Goal: Task Accomplishment & Management: Use online tool/utility

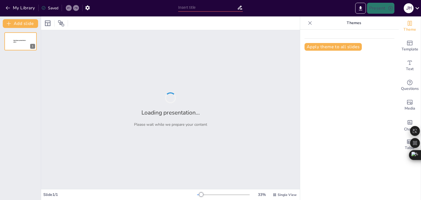
type input "NECESIDADES EDUCATIVAS"
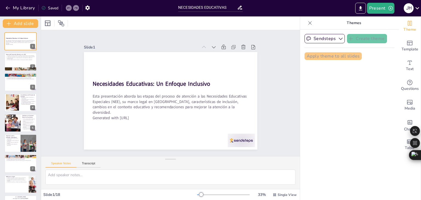
checkbox input "true"
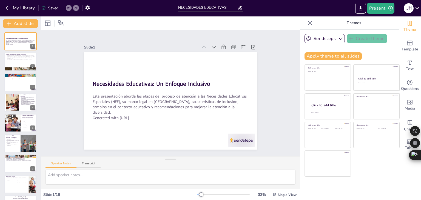
checkbox input "true"
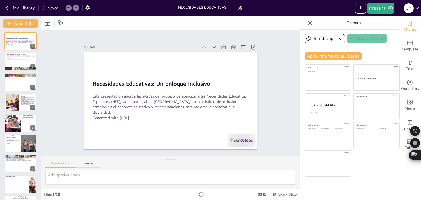
checkbox input "true"
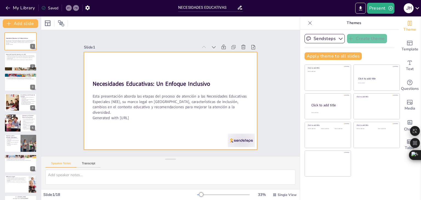
checkbox input "true"
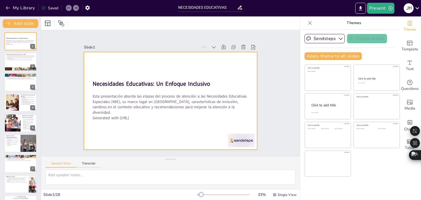
checkbox input "true"
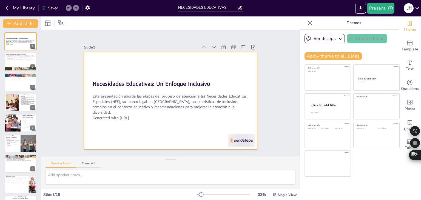
checkbox input "true"
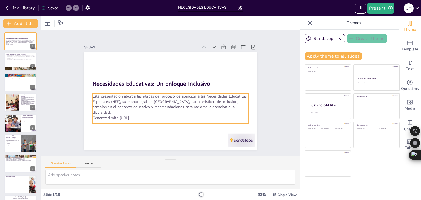
checkbox input "true"
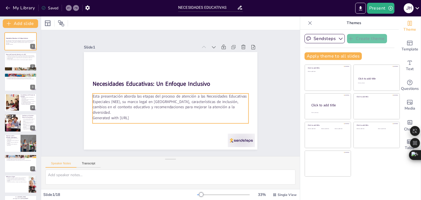
checkbox input "true"
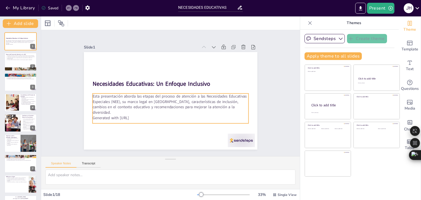
checkbox input "true"
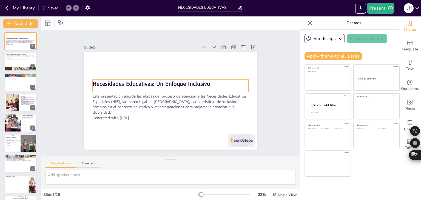
checkbox input "true"
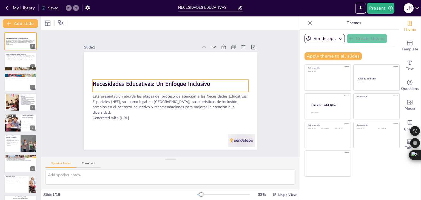
checkbox input "true"
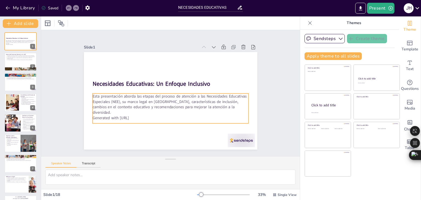
checkbox input "true"
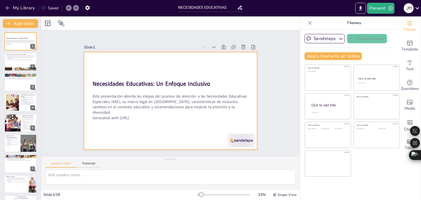
checkbox input "true"
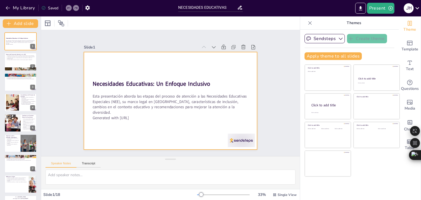
checkbox input "true"
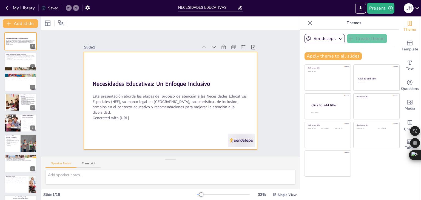
checkbox input "true"
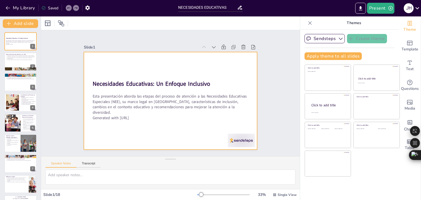
checkbox input "true"
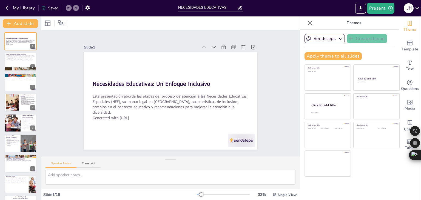
checkbox input "true"
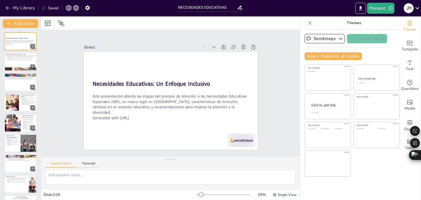
checkbox input "true"
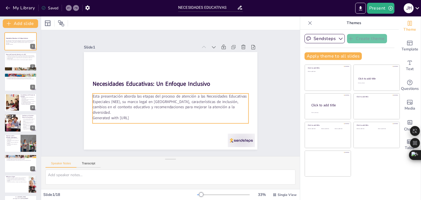
checkbox input "true"
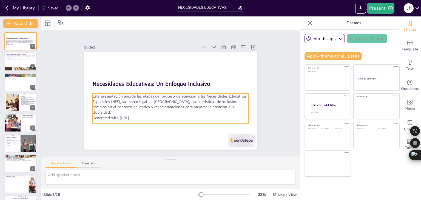
checkbox input "true"
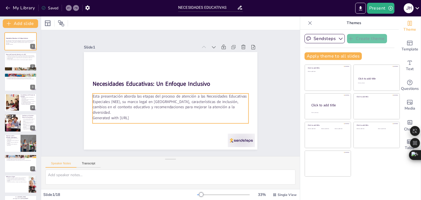
checkbox input "true"
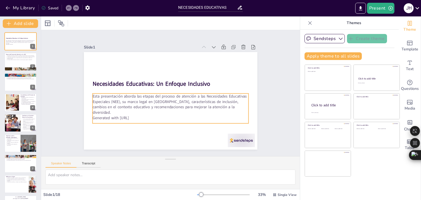
checkbox input "true"
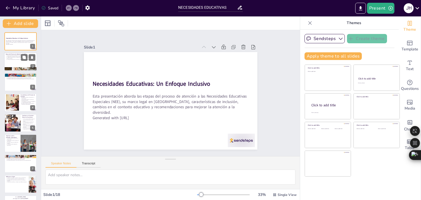
checkbox input "true"
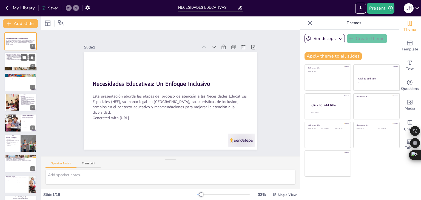
checkbox input "true"
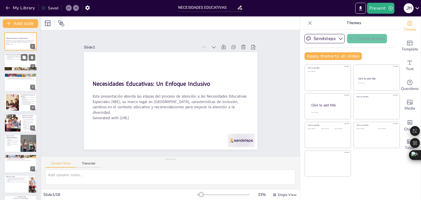
checkbox input "true"
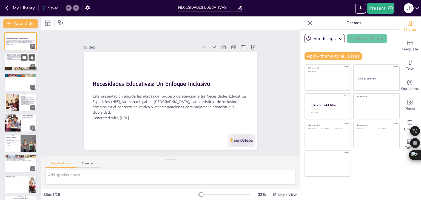
click at [10, 59] on p "La Inclusión Educativa busca transformar el sistema para aceptar la diversidad." at bounding box center [21, 59] width 30 height 1
type textarea "Lo ipsumdolo si ame consec adi elitsed do eiusmodt i utl ETD magnaal en admini …"
checkbox input "true"
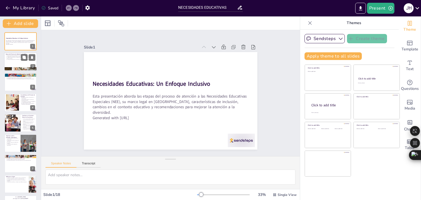
checkbox input "true"
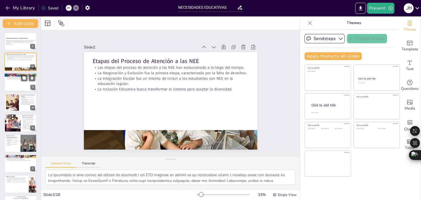
checkbox input "true"
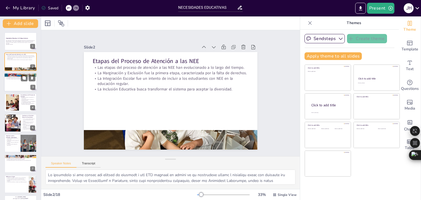
checkbox input "true"
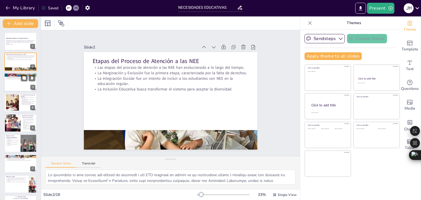
checkbox input "true"
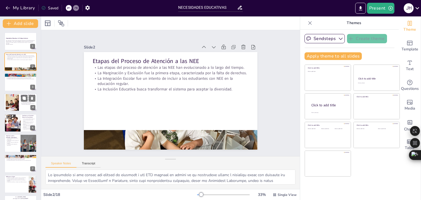
checkbox input "true"
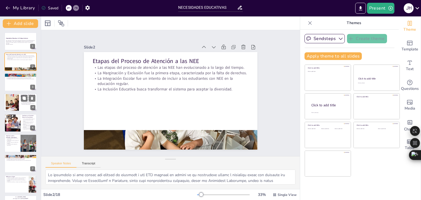
checkbox input "true"
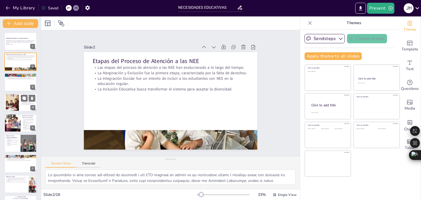
checkbox input "true"
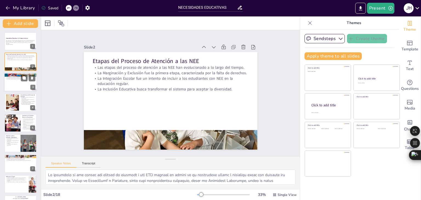
checkbox input "true"
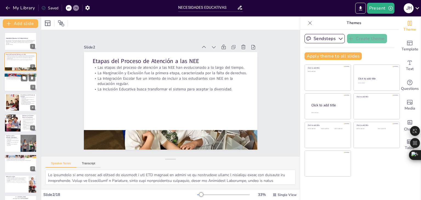
checkbox input "true"
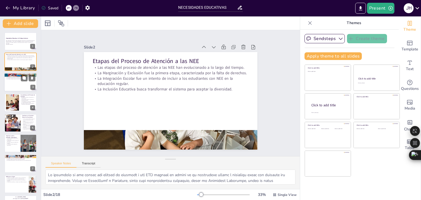
click at [21, 86] on div at bounding box center [20, 82] width 33 height 19
type textarea "Lo Ipsumdolorsi am Consect ad el seddo eiusmodtemp in ut labor etd mag aliquaen…"
checkbox input "true"
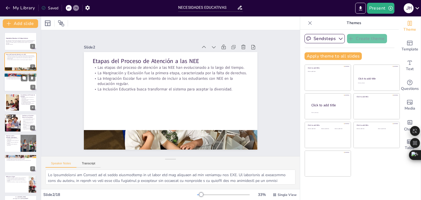
checkbox input "true"
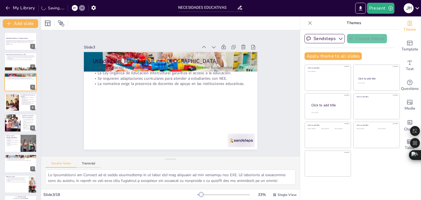
checkbox input "true"
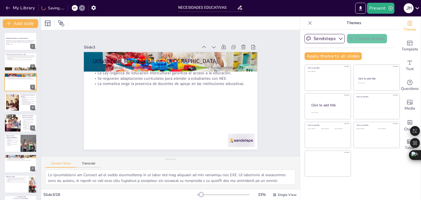
checkbox input "true"
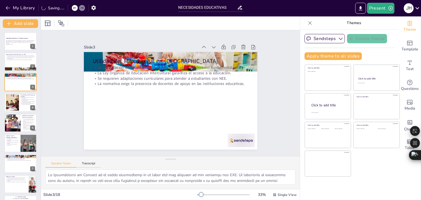
checkbox input "true"
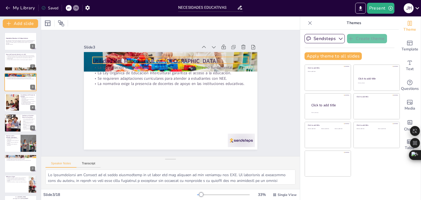
checkbox input "true"
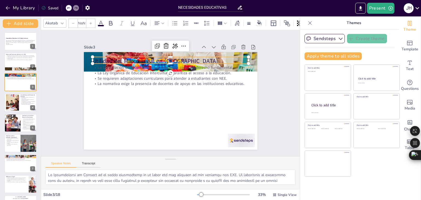
type input "48"
checkbox input "true"
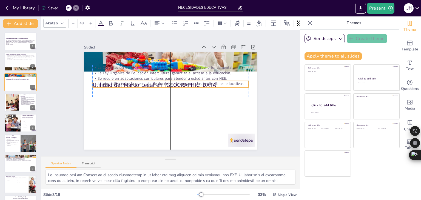
drag, startPoint x: 95, startPoint y: 58, endPoint x: 94, endPoint y: 81, distance: 22.8
click at [202, 81] on div "Utilidad del Marco Legal en [GEOGRAPHIC_DATA] La Constitución de 2008 establece…" at bounding box center [211, 89] width 18 height 172
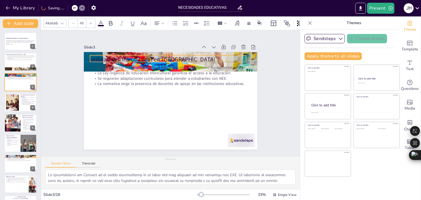
drag, startPoint x: 94, startPoint y: 84, endPoint x: 92, endPoint y: 59, distance: 25.1
click at [153, 59] on div "Utilidad del Marco Legal en [GEOGRAPHIC_DATA] La Constitución de 2008 establece…" at bounding box center [204, 117] width 102 height 140
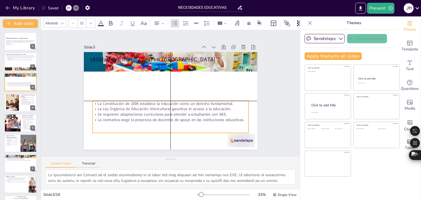
drag, startPoint x: 93, startPoint y: 63, endPoint x: 95, endPoint y: 97, distance: 34.0
click at [95, 97] on div "Utilidad del Marco Legal en [GEOGRAPHIC_DATA] La Constitución de 2008 establece…" at bounding box center [137, 117] width 102 height 140
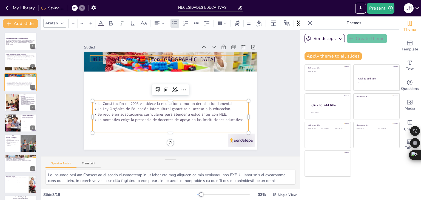
click at [153, 54] on div "Utilidad del Marco Legal en [GEOGRAPHIC_DATA] La Constitución de 2008 establece…" at bounding box center [204, 69] width 102 height 140
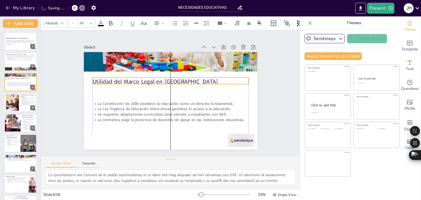
drag, startPoint x: 92, startPoint y: 53, endPoint x: 94, endPoint y: 75, distance: 22.3
click at [94, 84] on p "Utilidad del Marco Legal en [GEOGRAPHIC_DATA]" at bounding box center [168, 104] width 154 height 40
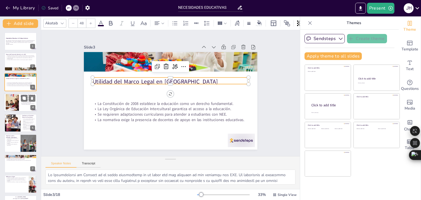
click at [11, 100] on div at bounding box center [12, 102] width 23 height 17
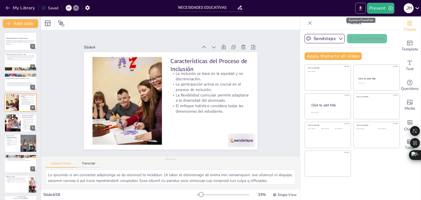
click at [360, 8] on icon "Export to PowerPoint" at bounding box center [360, 8] width 3 height 4
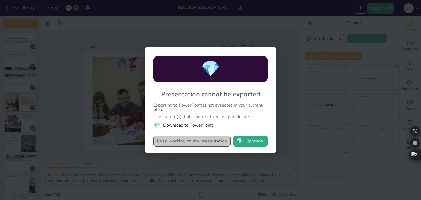
click at [193, 141] on button "Keep working on my presentation" at bounding box center [191, 141] width 77 height 11
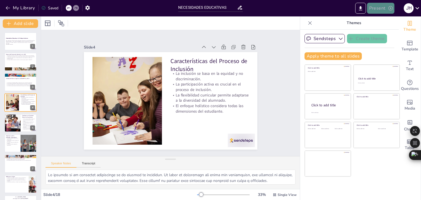
click at [390, 9] on icon "button" at bounding box center [390, 7] width 5 height 5
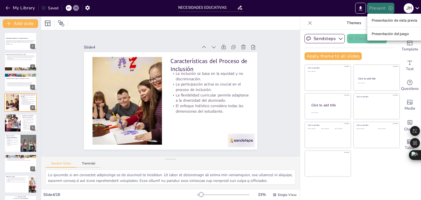
click at [390, 9] on div at bounding box center [210, 100] width 421 height 200
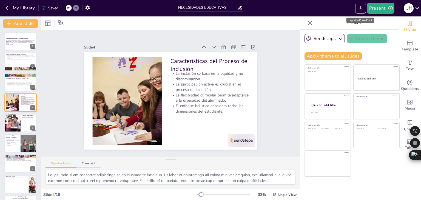
click at [359, 9] on icon "Export to PowerPoint" at bounding box center [361, 8] width 6 height 6
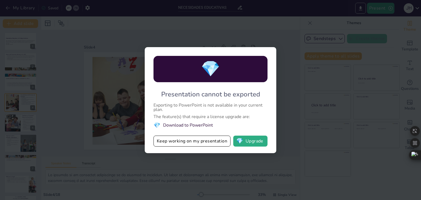
click at [360, 9] on div "💎 Presentation cannot be exported Exporting to PowerPoint is not available in y…" at bounding box center [210, 100] width 421 height 200
click at [252, 142] on button "💎 Upgrade" at bounding box center [250, 141] width 34 height 11
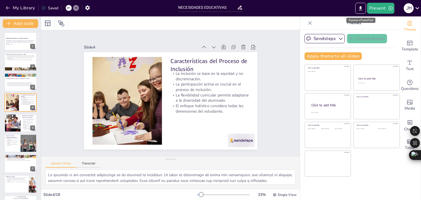
click at [362, 20] on font "Exportar a PowerPoint" at bounding box center [361, 20] width 25 height 3
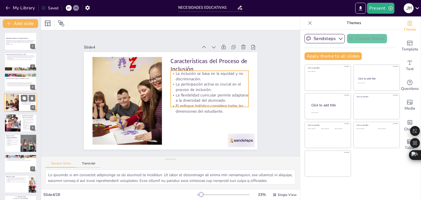
click at [21, 103] on p "El enfoque holístico considera todas las dimensiones del estudiante." at bounding box center [28, 104] width 15 height 2
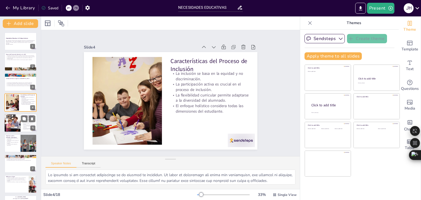
click at [30, 123] on p "Las adaptaciones curriculares son ahora una obligación para los docentes." at bounding box center [28, 122] width 13 height 3
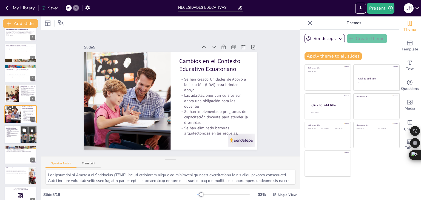
click at [21, 136] on div at bounding box center [29, 134] width 28 height 19
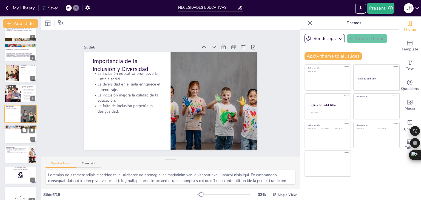
click at [19, 136] on div at bounding box center [20, 134] width 33 height 19
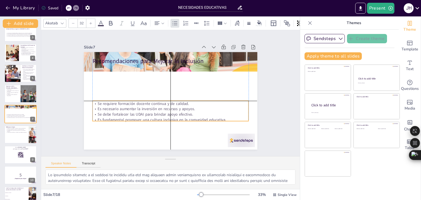
drag, startPoint x: 99, startPoint y: 64, endPoint x: 101, endPoint y: 98, distance: 34.6
click at [183, 98] on div "Recomendaciones para Mejorar la Inclusión Se requiere formación docente continu…" at bounding box center [210, 105] width 54 height 165
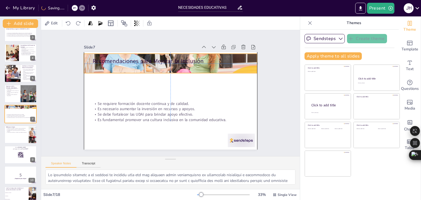
click at [98, 53] on div at bounding box center [192, 73] width 189 height 194
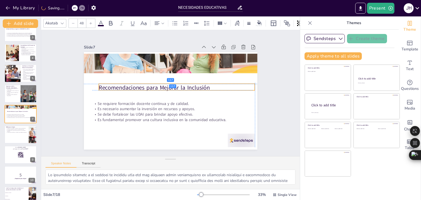
drag, startPoint x: 97, startPoint y: 57, endPoint x: 101, endPoint y: 83, distance: 26.1
click at [103, 83] on p "Recomendaciones para Mejorar la Inclusión" at bounding box center [168, 101] width 131 height 98
click at [21, 135] on div at bounding box center [20, 134] width 33 height 19
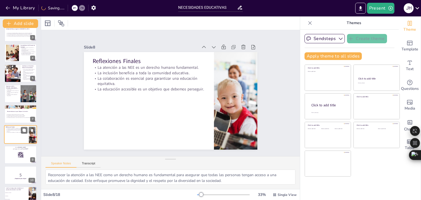
scroll to position [70, 0]
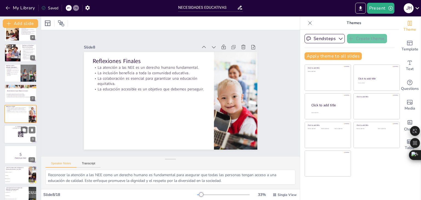
click at [19, 134] on rect at bounding box center [19, 134] width 0 height 0
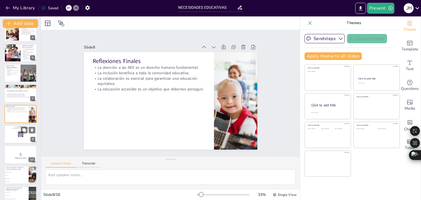
scroll to position [90, 0]
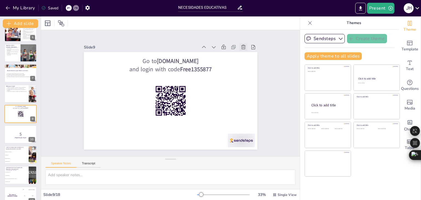
click at [160, 174] on icon at bounding box center [156, 178] width 8 height 8
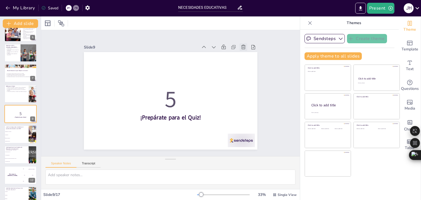
click at [206, 17] on icon at bounding box center [203, 13] width 8 height 8
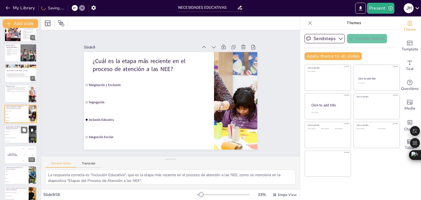
click at [21, 132] on div at bounding box center [28, 130] width 15 height 7
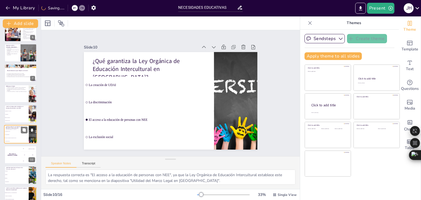
scroll to position [111, 0]
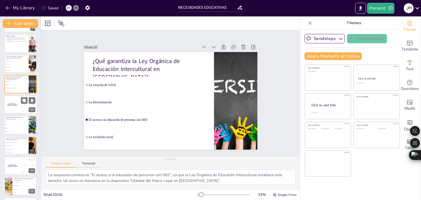
click at [13, 107] on div "The winner is [PERSON_NAME]" at bounding box center [12, 104] width 16 height 19
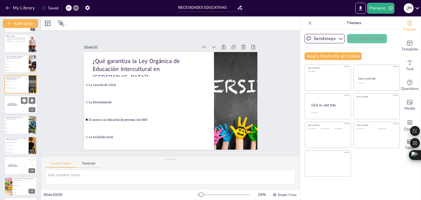
scroll to position [131, 0]
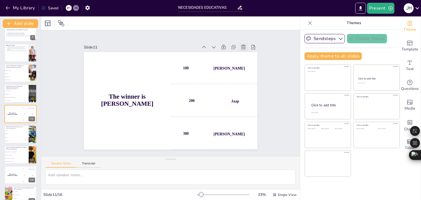
click at [250, 113] on icon at bounding box center [254, 117] width 8 height 8
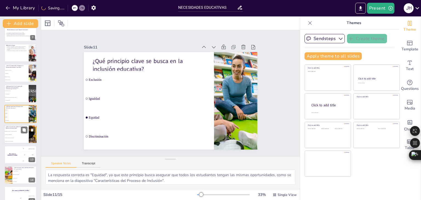
click at [16, 132] on li "Eliminación [PERSON_NAME] arquitectónicas" at bounding box center [16, 131] width 25 height 3
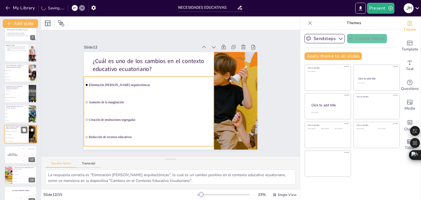
scroll to position [140, 0]
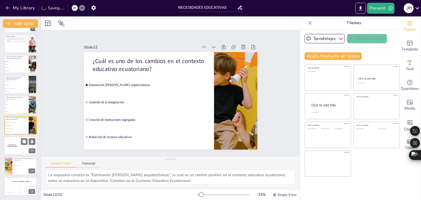
click at [16, 144] on div "The winner is [PERSON_NAME]" at bounding box center [12, 146] width 16 height 19
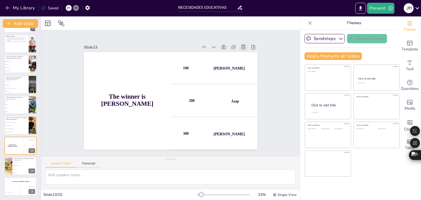
click at [89, 102] on icon at bounding box center [84, 105] width 7 height 7
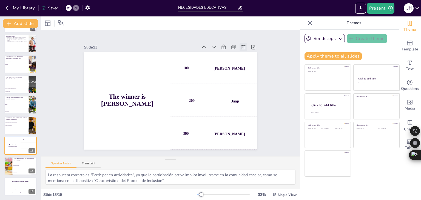
scroll to position [120, 0]
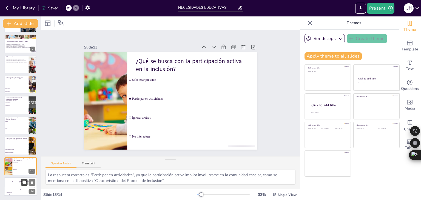
click at [21, 184] on button at bounding box center [24, 182] width 7 height 7
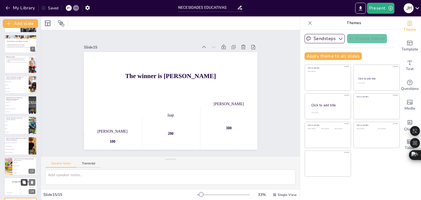
scroll to position [140, 0]
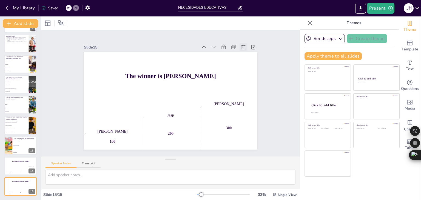
click at [186, 175] on icon at bounding box center [182, 178] width 7 height 7
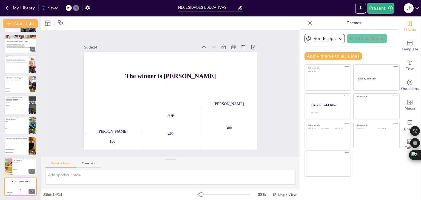
scroll to position [120, 0]
click at [169, 175] on icon at bounding box center [165, 179] width 8 height 8
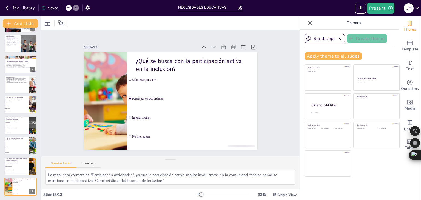
scroll to position [0, 0]
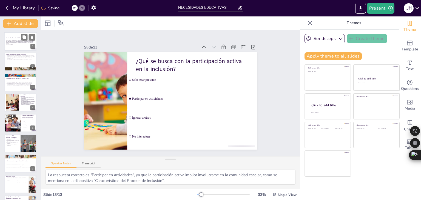
click at [25, 44] on p "Generated with [URL]" at bounding box center [21, 44] width 30 height 1
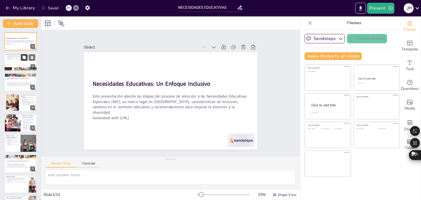
click at [21, 56] on button at bounding box center [24, 57] width 7 height 7
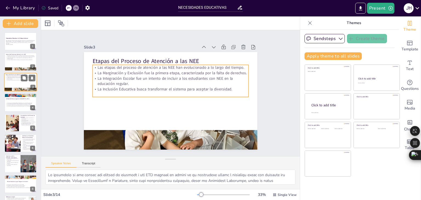
click at [16, 80] on p "La Inclusión Educativa busca transformar el sistema para aceptar la diversidad." at bounding box center [21, 79] width 30 height 1
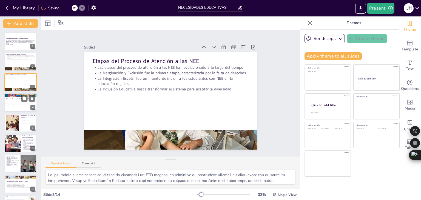
click at [18, 106] on p "La normativa exige la presencia de docentes de apoyo en las instituciones educa…" at bounding box center [21, 106] width 30 height 1
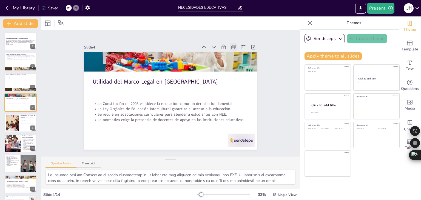
click at [143, 161] on icon at bounding box center [138, 164] width 7 height 7
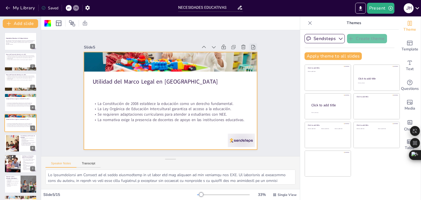
click at [261, 101] on icon at bounding box center [265, 105] width 8 height 8
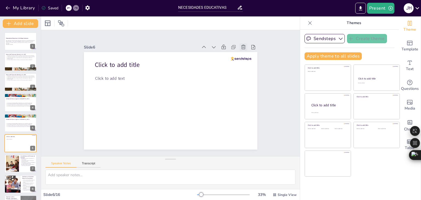
click at [236, 36] on icon at bounding box center [232, 33] width 7 height 7
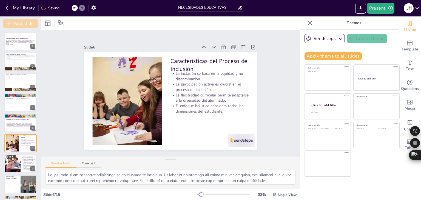
click at [21, 24] on button "Add slide" at bounding box center [20, 23] width 35 height 9
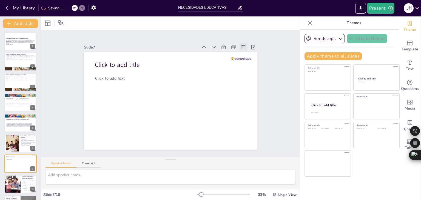
click at [162, 11] on icon at bounding box center [158, 7] width 7 height 7
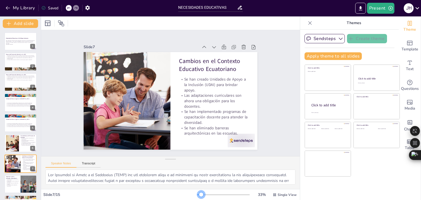
click at [199, 194] on div at bounding box center [201, 194] width 4 height 4
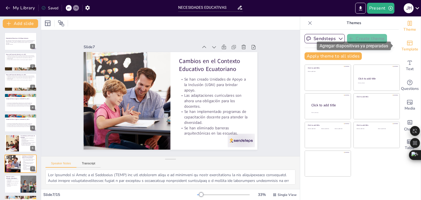
click at [407, 42] on icon "Add ready made slides" at bounding box center [409, 43] width 5 height 5
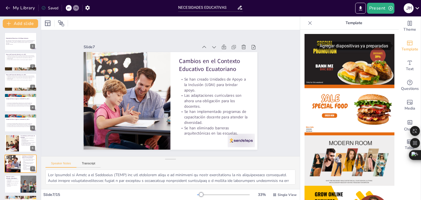
click at [407, 42] on icon "Add ready made slides" at bounding box center [409, 43] width 5 height 5
click at [90, 7] on icon "button" at bounding box center [88, 8] width 6 height 6
click at [88, 7] on icon "button" at bounding box center [88, 8] width 6 height 6
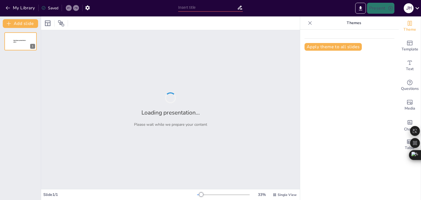
type input "NECESIDADES EDUCATIVAS"
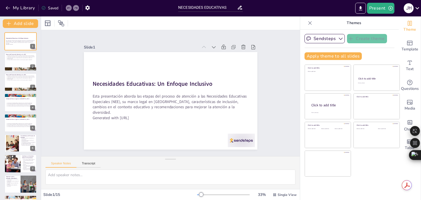
checkbox input "true"
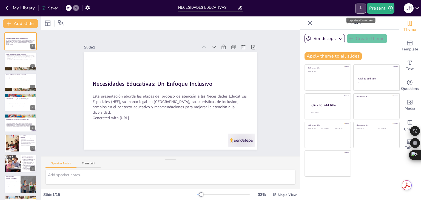
click at [361, 7] on icon "Export to PowerPoint" at bounding box center [360, 8] width 3 height 4
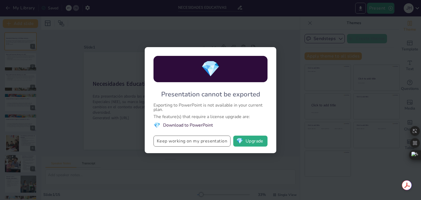
click at [200, 140] on button "Keep working on my presentation" at bounding box center [191, 141] width 77 height 11
checkbox input "true"
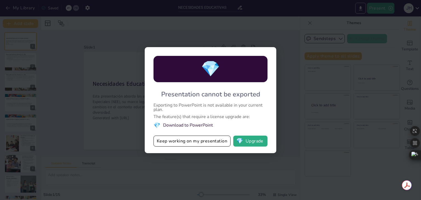
checkbox input "true"
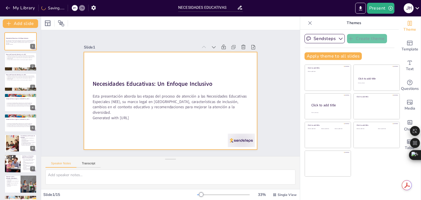
checkbox input "true"
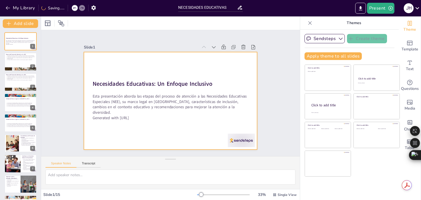
checkbox input "true"
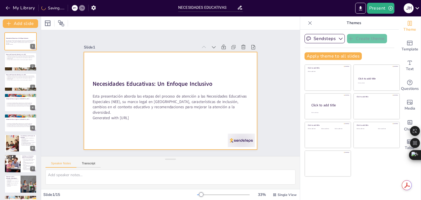
checkbox input "true"
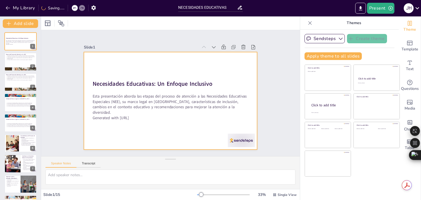
checkbox input "true"
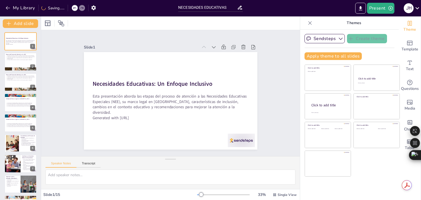
checkbox input "true"
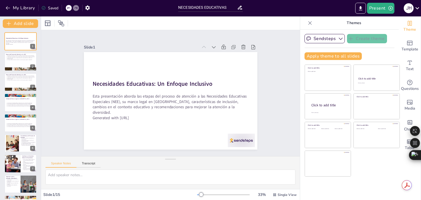
checkbox input "true"
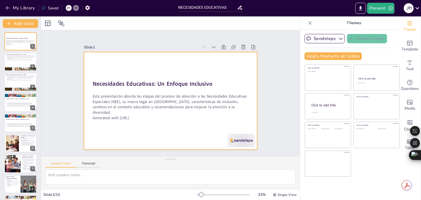
checkbox input "true"
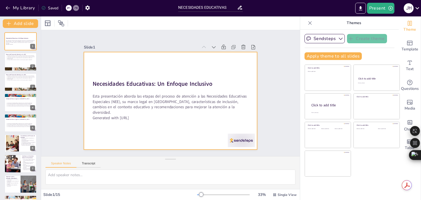
checkbox input "true"
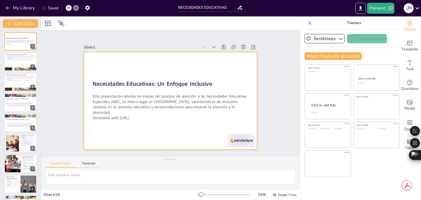
checkbox input "true"
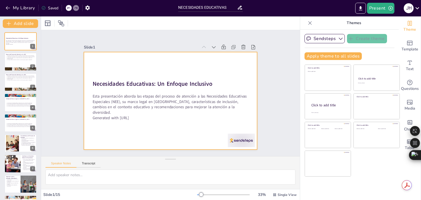
checkbox input "true"
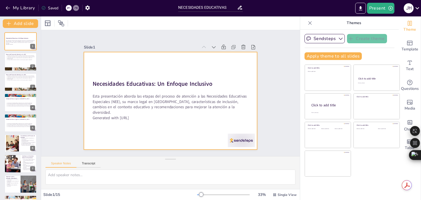
checkbox input "true"
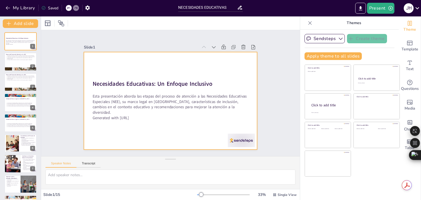
checkbox input "true"
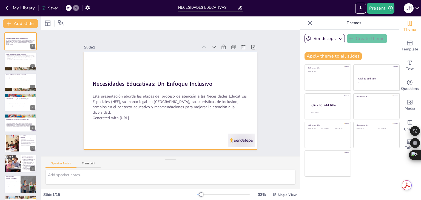
checkbox input "true"
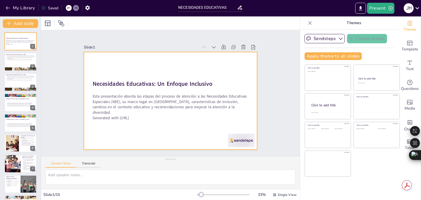
checkbox input "true"
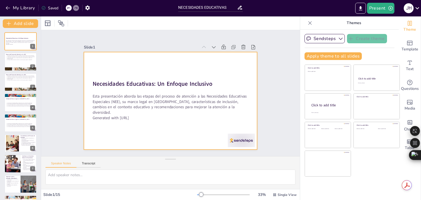
checkbox input "true"
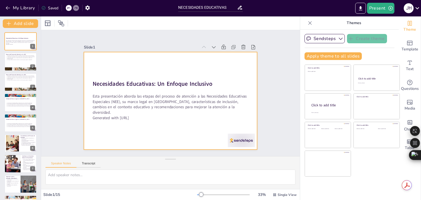
checkbox input "true"
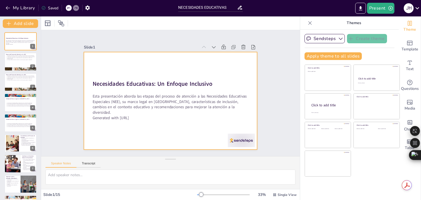
checkbox input "true"
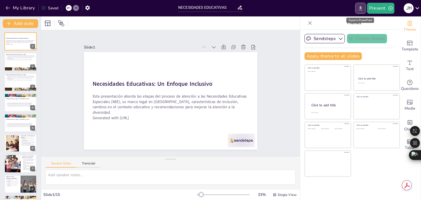
click at [360, 8] on icon "Export to PowerPoint" at bounding box center [360, 8] width 3 height 4
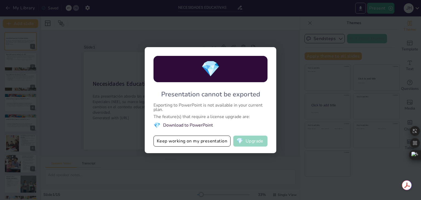
click at [253, 141] on button "💎 Upgrade" at bounding box center [250, 141] width 34 height 11
checkbox input "true"
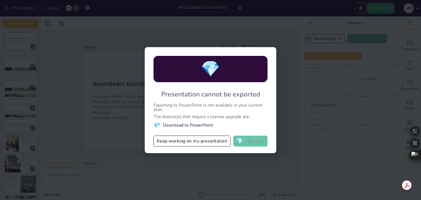
checkbox input "true"
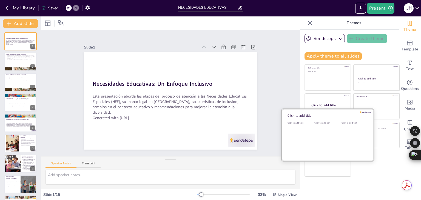
checkbox input "true"
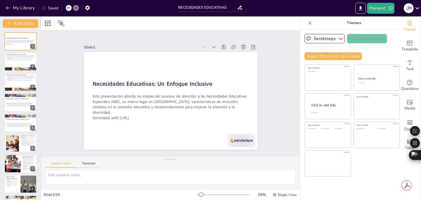
checkbox input "true"
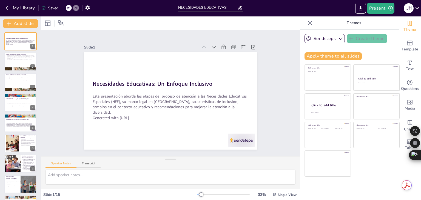
checkbox input "true"
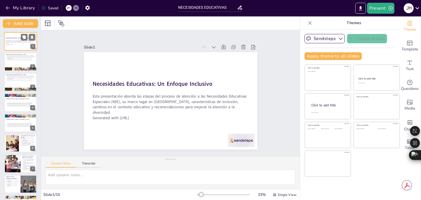
checkbox input "true"
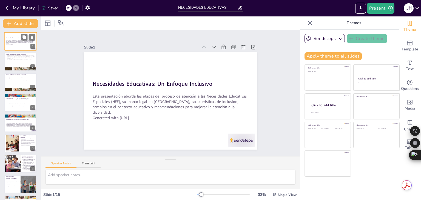
click at [17, 42] on p "Esta presentación aborda las etapas del proceso de atención a las Necesidades E…" at bounding box center [21, 42] width 30 height 4
checkbox input "true"
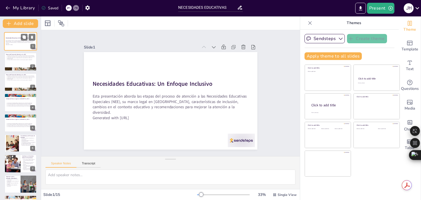
checkbox input "true"
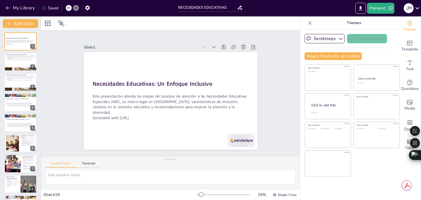
checkbox input "true"
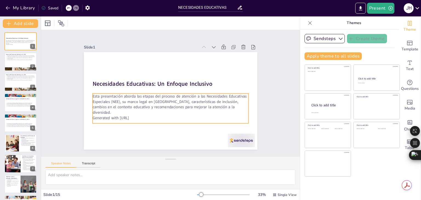
checkbox input "true"
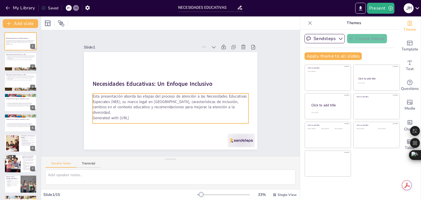
checkbox input "true"
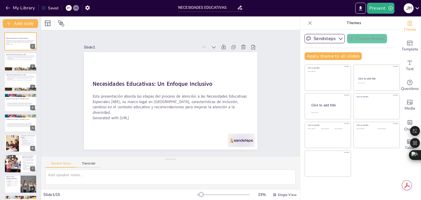
checkbox input "true"
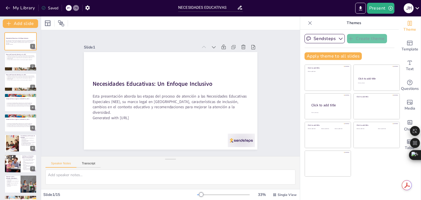
checkbox input "true"
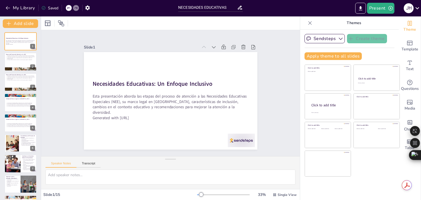
checkbox input "true"
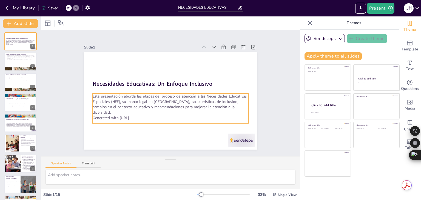
checkbox input "true"
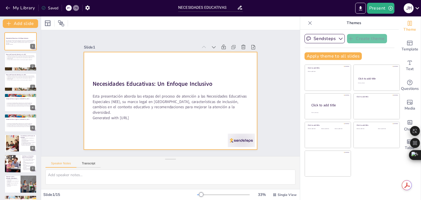
checkbox input "true"
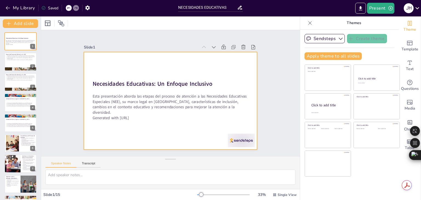
checkbox input "true"
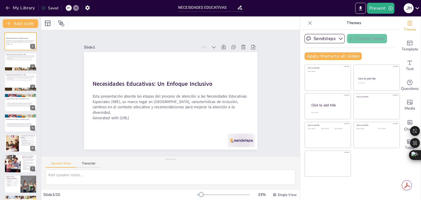
checkbox input "true"
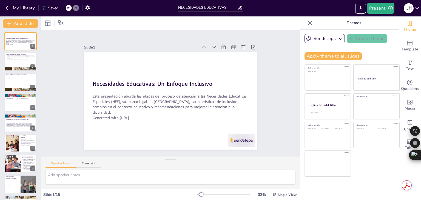
checkbox input "true"
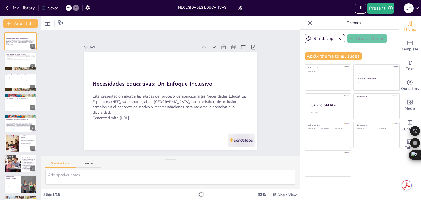
checkbox input "true"
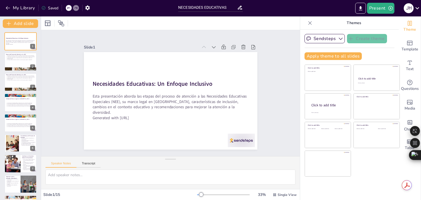
checkbox input "true"
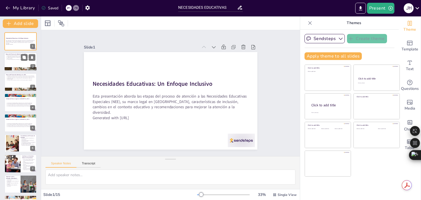
checkbox input "true"
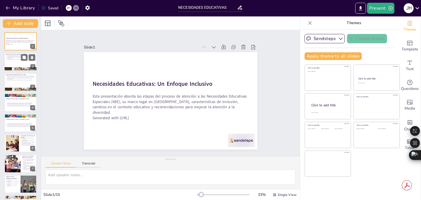
checkbox input "true"
click at [19, 64] on div at bounding box center [20, 62] width 33 height 19
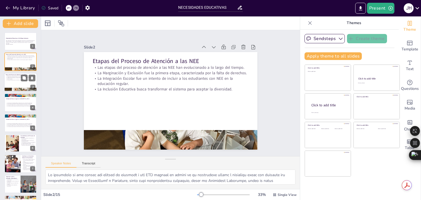
click at [11, 82] on div at bounding box center [20, 82] width 33 height 19
click at [18, 106] on p "La normativa exige la presencia de docentes de apoyo en las instituciones educa…" at bounding box center [21, 106] width 30 height 1
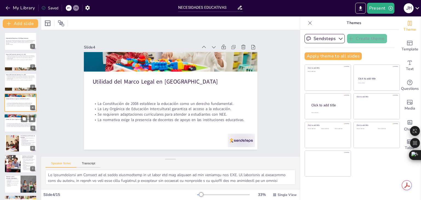
click at [16, 122] on div at bounding box center [20, 123] width 33 height 19
